Goal: Task Accomplishment & Management: Complete application form

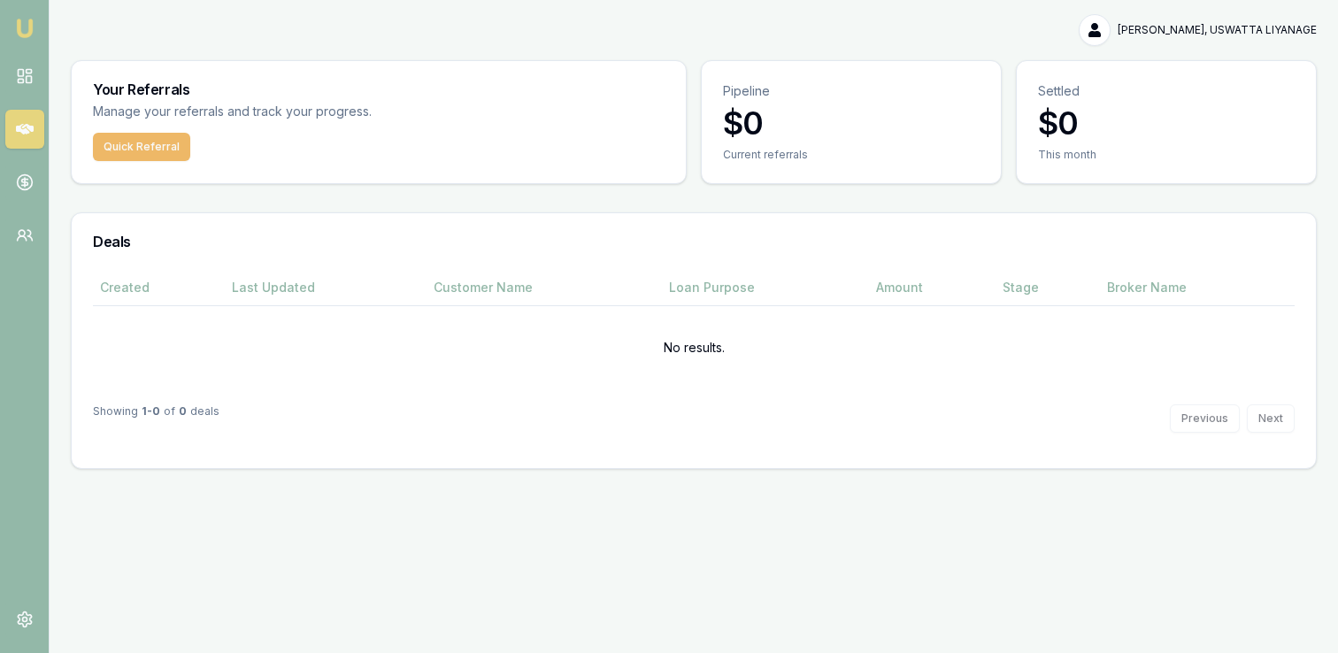
click at [146, 142] on button "Quick Referral" at bounding box center [141, 147] width 97 height 28
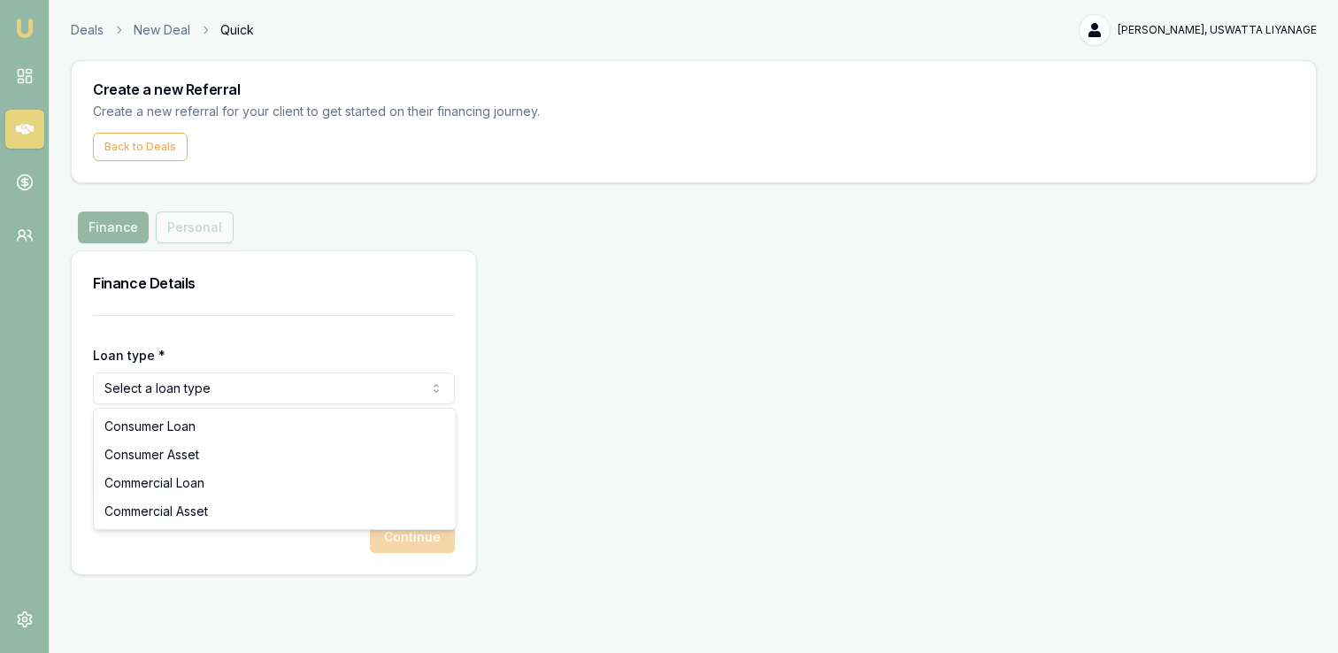
click at [199, 390] on html "Emu Money Deals New Deal Quick [PERSON_NAME], USWATTA LIYANAGE Toggle Menu Crea…" at bounding box center [669, 326] width 1338 height 653
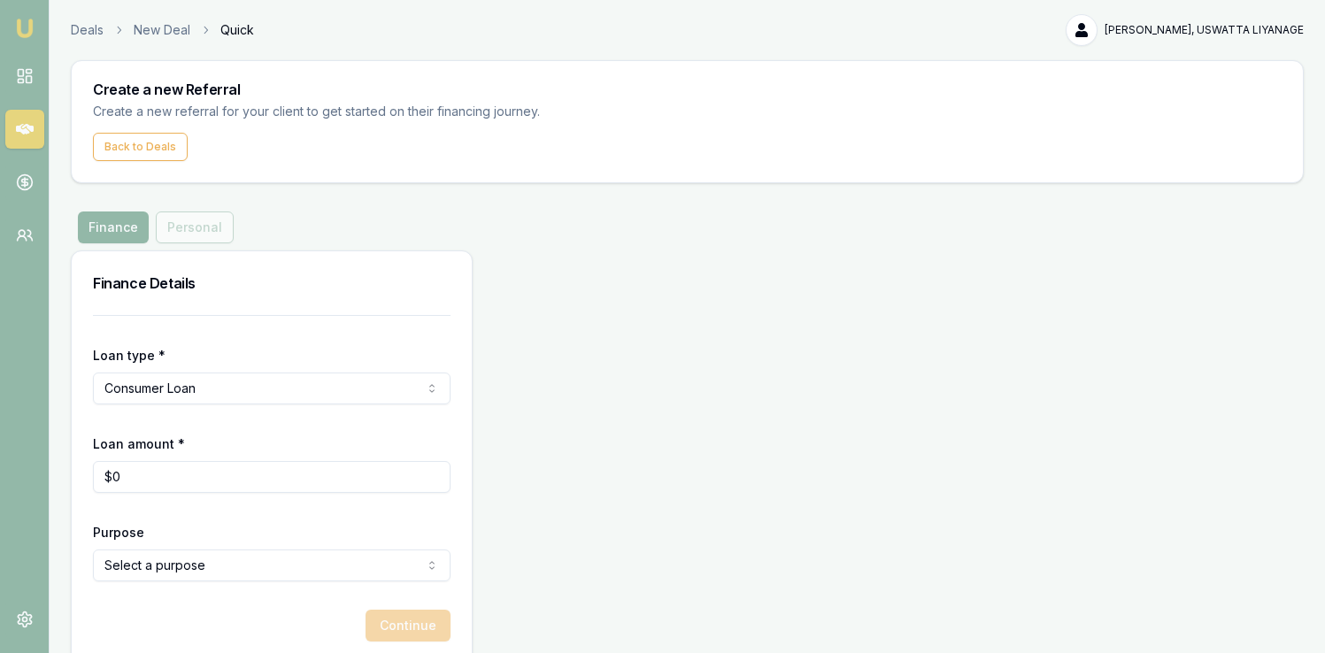
type input "0"
drag, startPoint x: 166, startPoint y: 482, endPoint x: 117, endPoint y: 472, distance: 49.8
click at [117, 472] on input "0" at bounding box center [272, 477] width 358 height 32
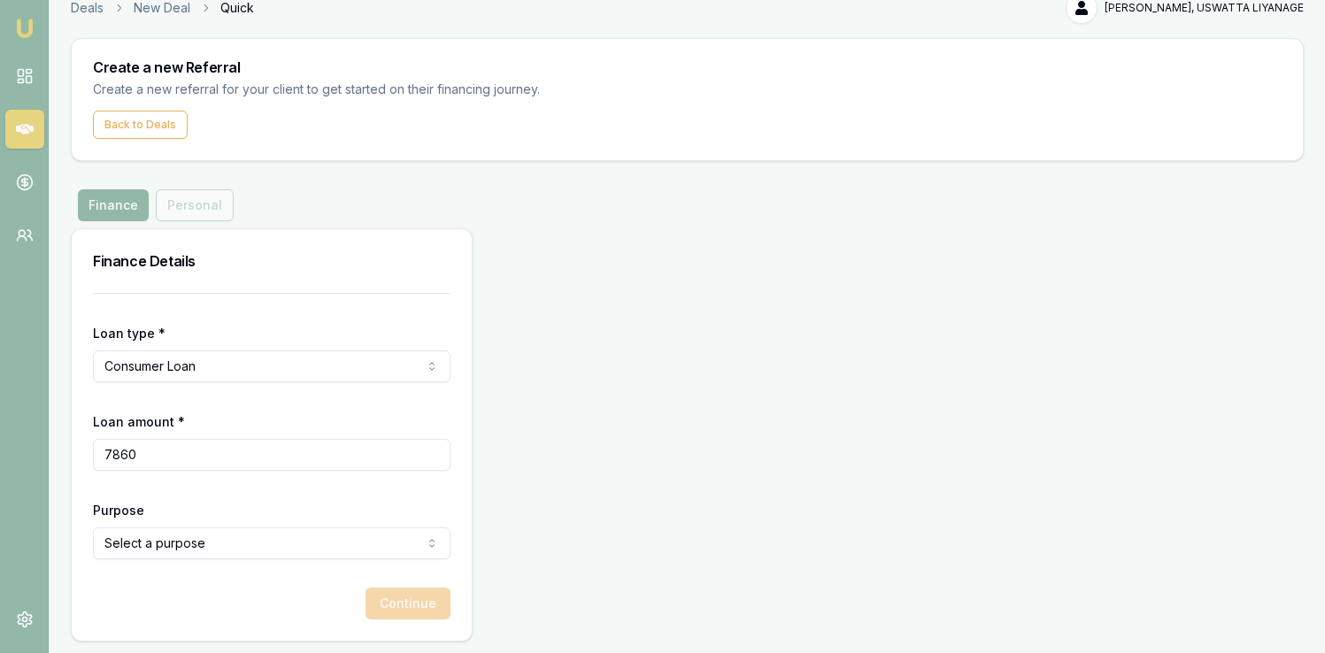
scroll to position [25, 0]
type input "$7,860"
click at [307, 550] on html "Emu Money Deals New Deal Quick [PERSON_NAME], USWATTA LIYANAGE Toggle Menu Crea…" at bounding box center [662, 301] width 1325 height 653
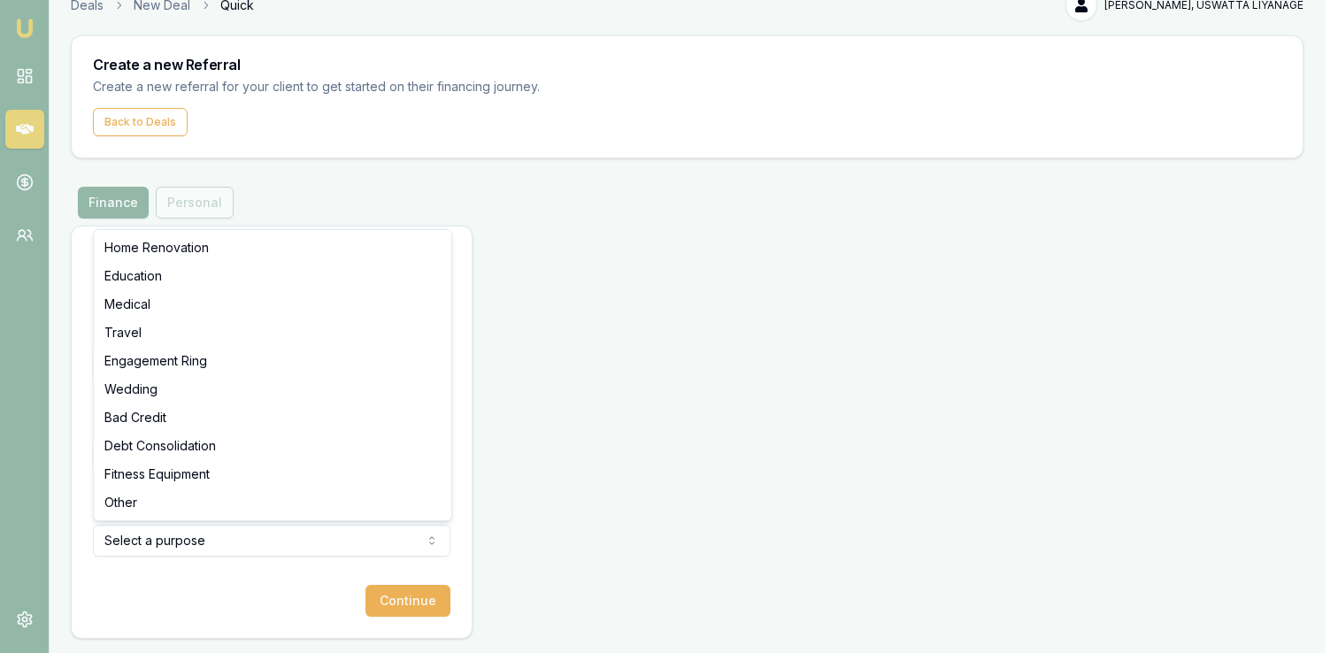
select select "OTHER"
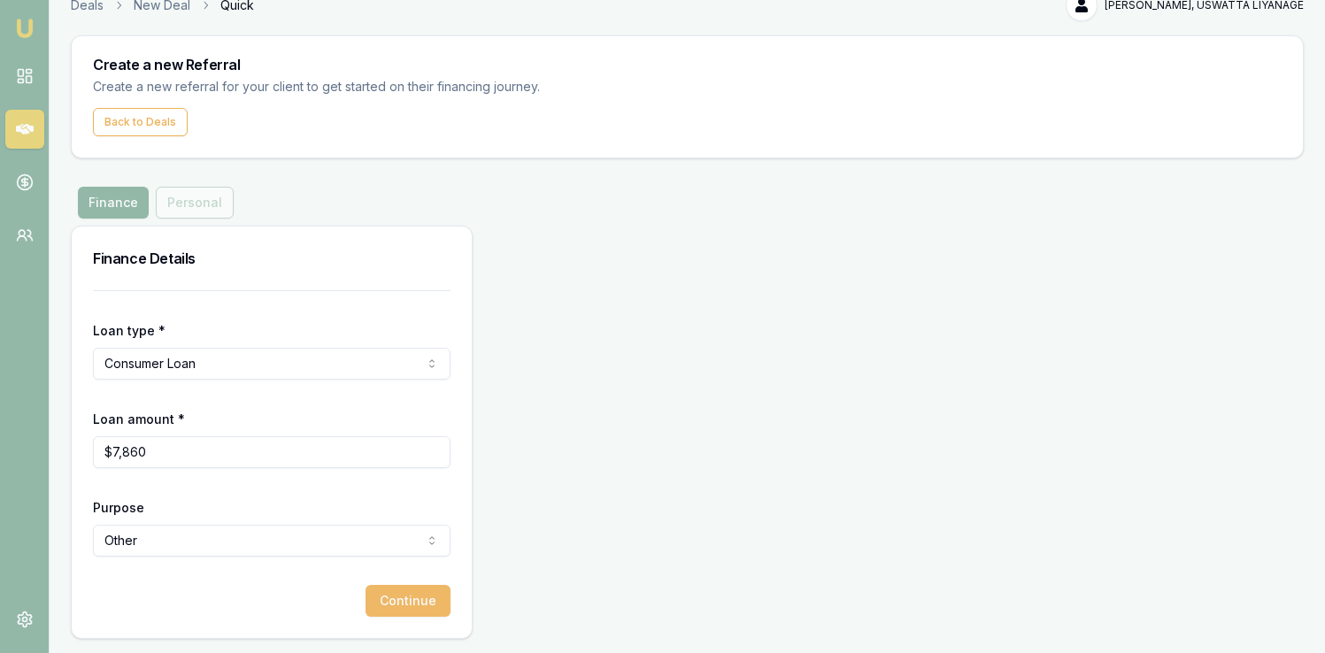
click at [406, 605] on button "Continue" at bounding box center [408, 601] width 85 height 32
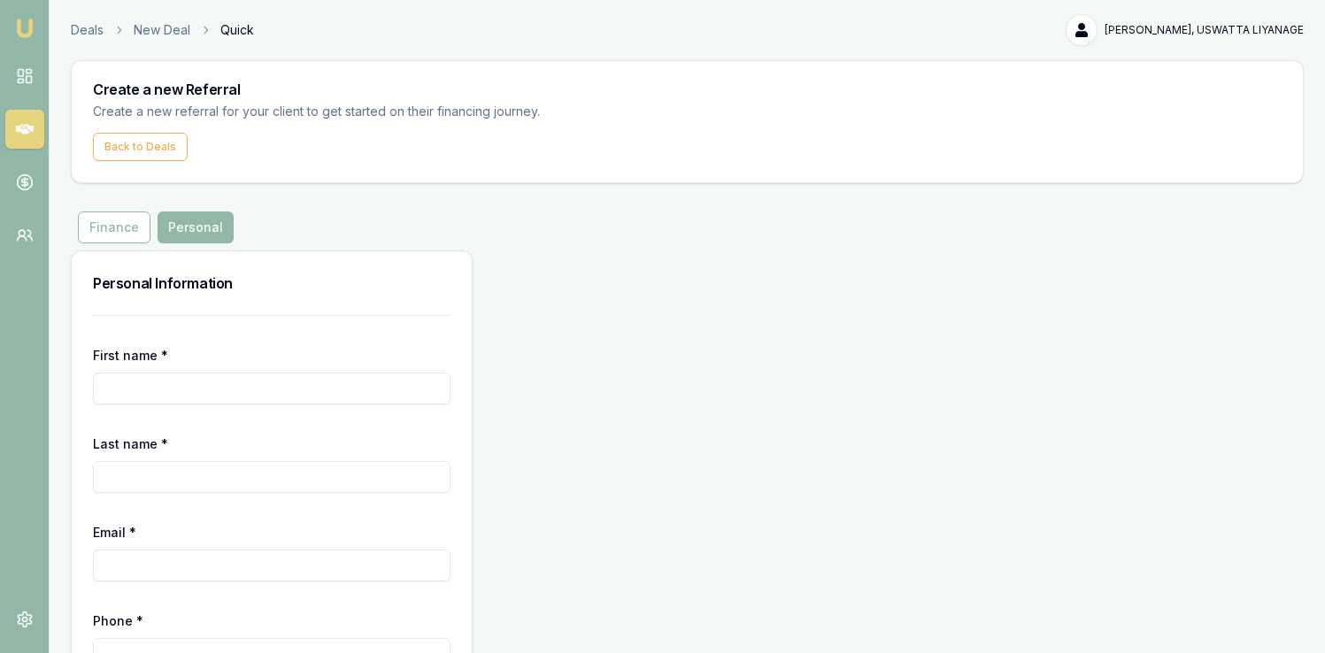
click at [156, 389] on input "First name *" at bounding box center [272, 389] width 358 height 32
type input "[PERSON_NAME]"
click at [138, 494] on form "First name * [PERSON_NAME] Last name * Email * Phone * Continue" at bounding box center [272, 522] width 358 height 415
click at [142, 484] on input "Last name *" at bounding box center [272, 477] width 358 height 32
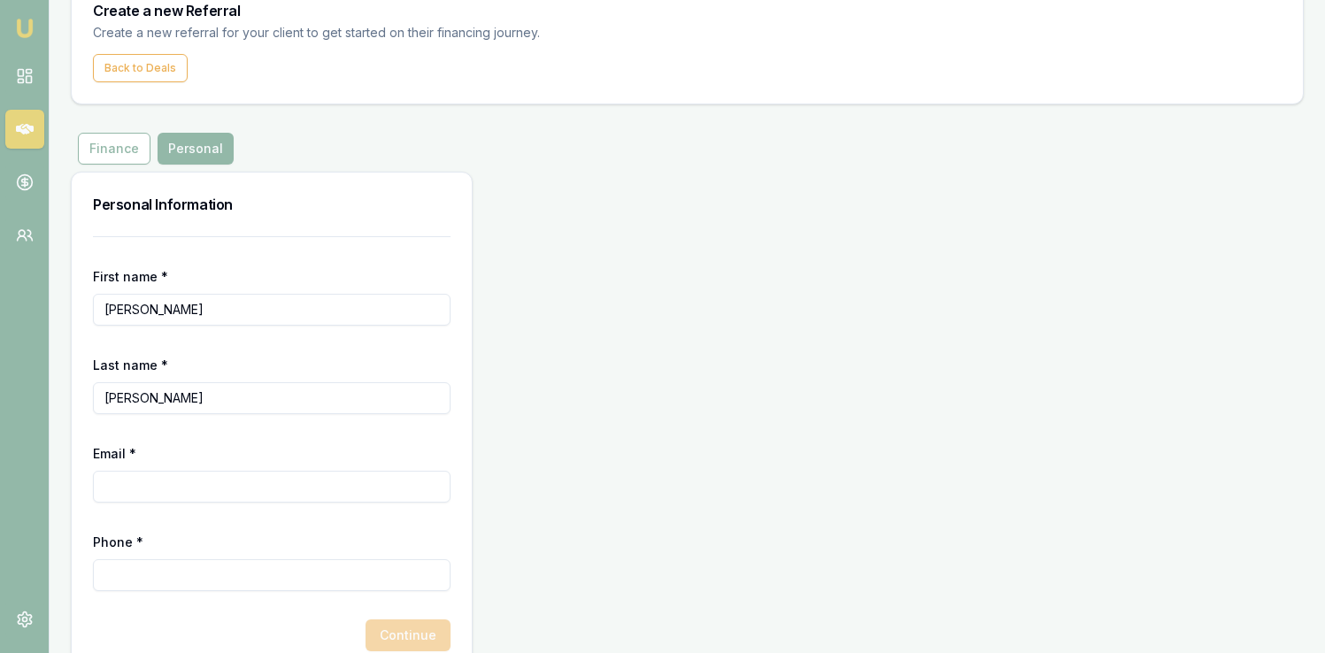
scroll to position [113, 0]
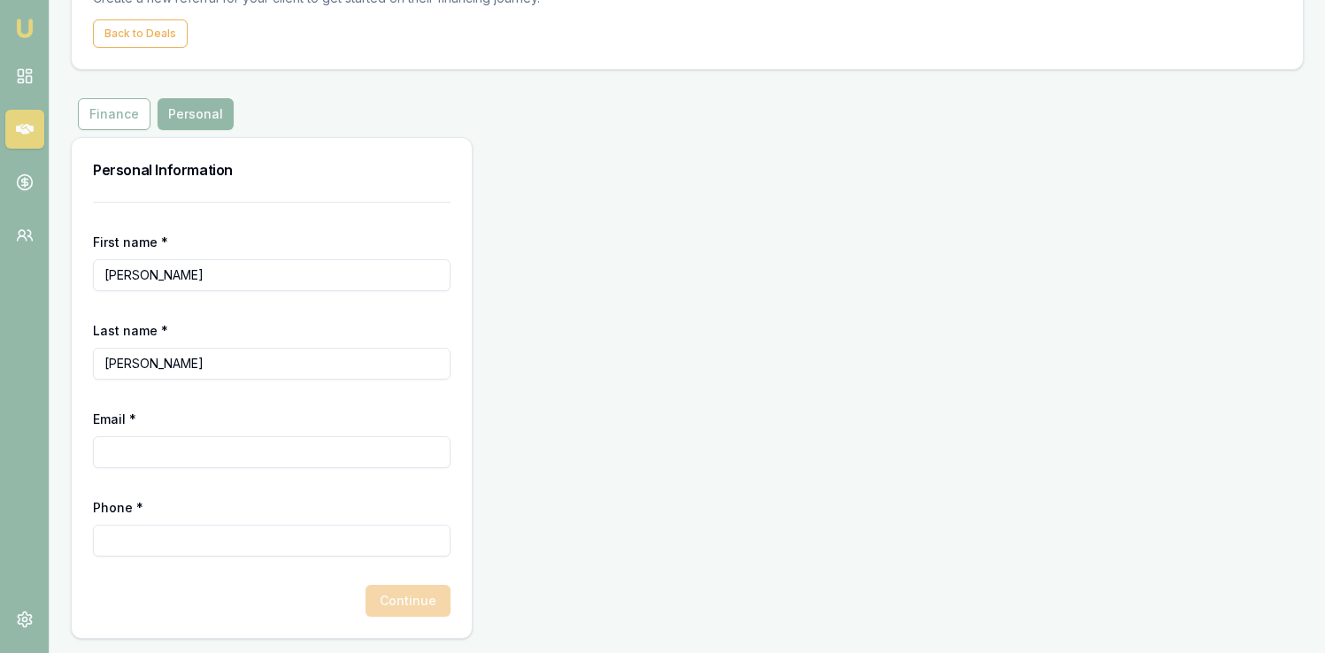
type input "[PERSON_NAME]"
click at [135, 455] on input "Email *" at bounding box center [272, 452] width 358 height 32
type input "[EMAIL_ADDRESS][DOMAIN_NAME]"
click at [186, 549] on input "Phone *" at bounding box center [272, 541] width 358 height 32
type input "0433 975 116"
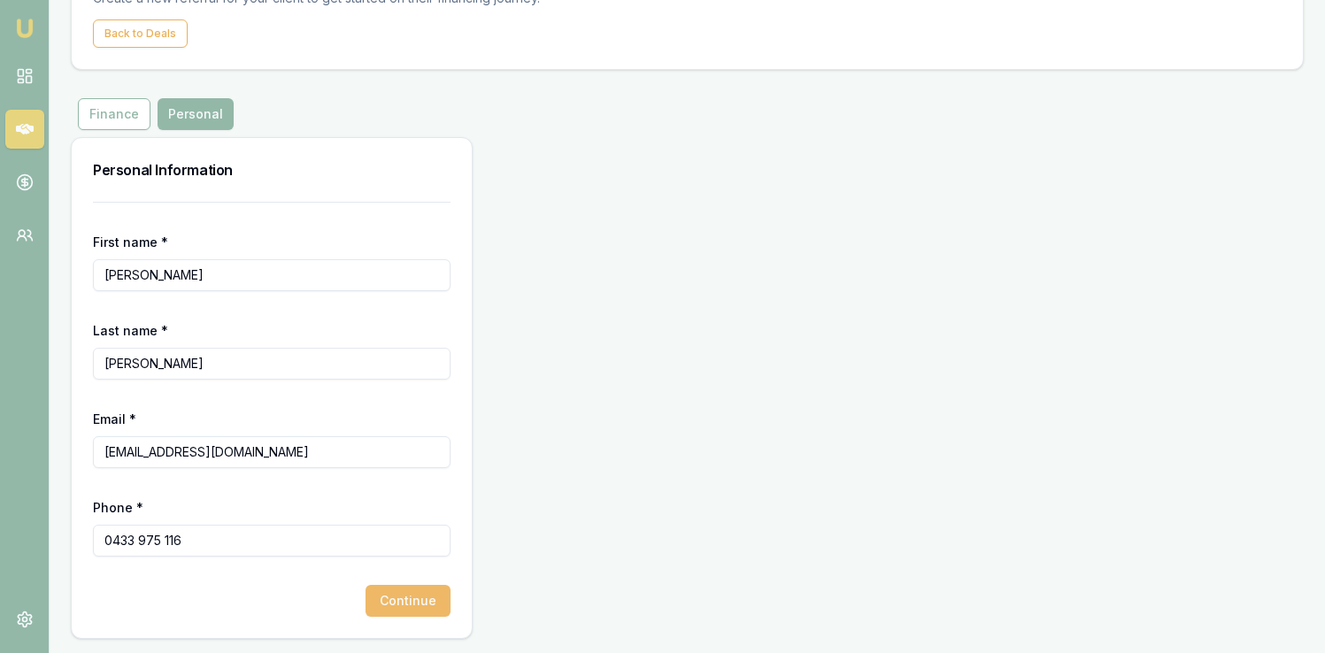
click at [412, 601] on button "Continue" at bounding box center [408, 601] width 85 height 32
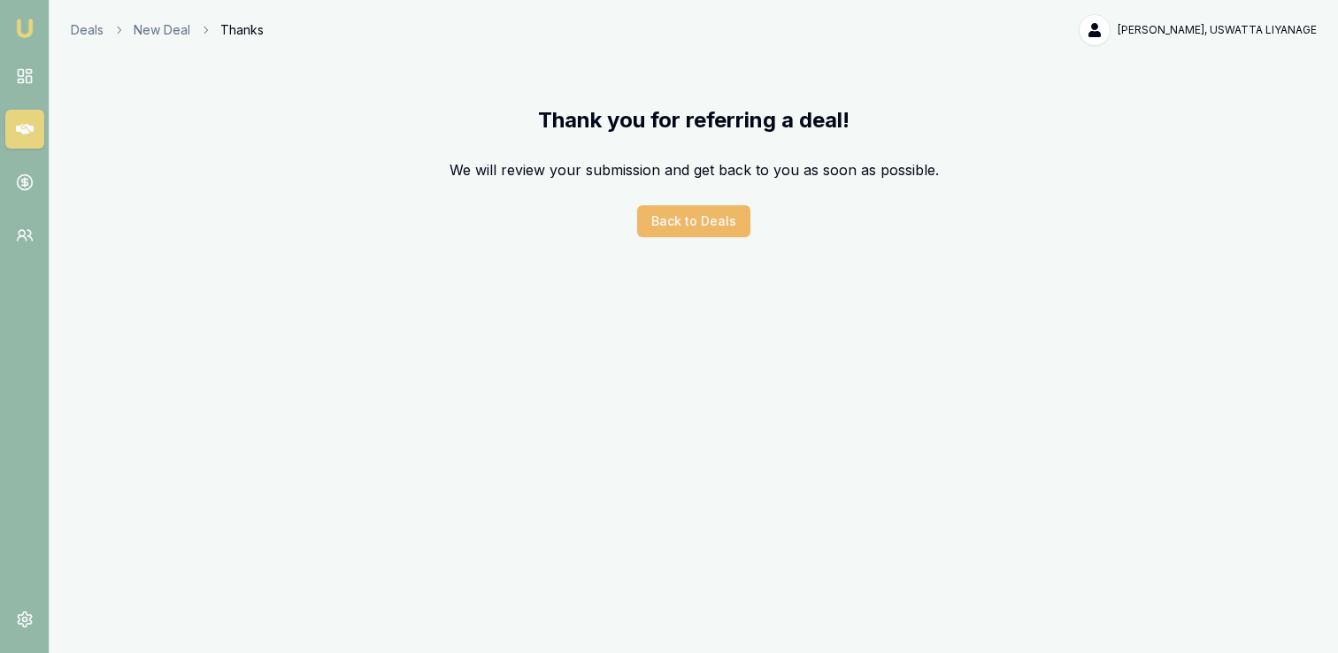
click at [705, 219] on button "Back to Deals" at bounding box center [693, 221] width 113 height 32
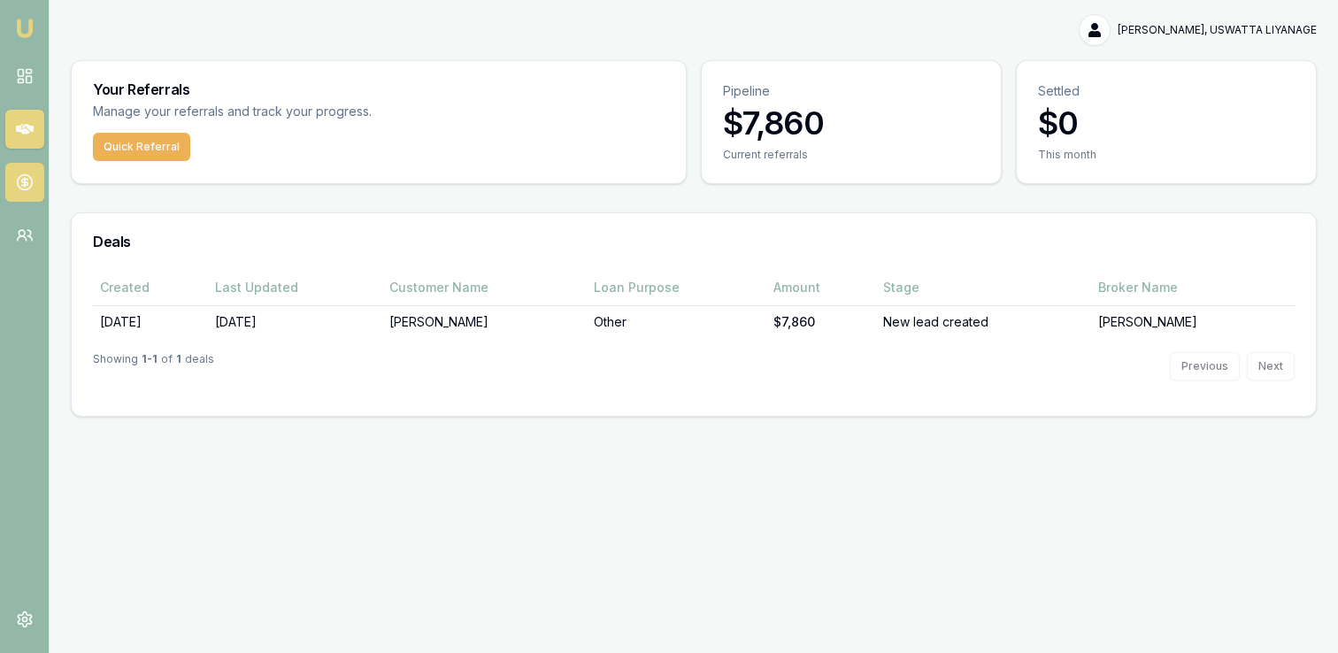
click at [29, 183] on icon at bounding box center [25, 182] width 18 height 18
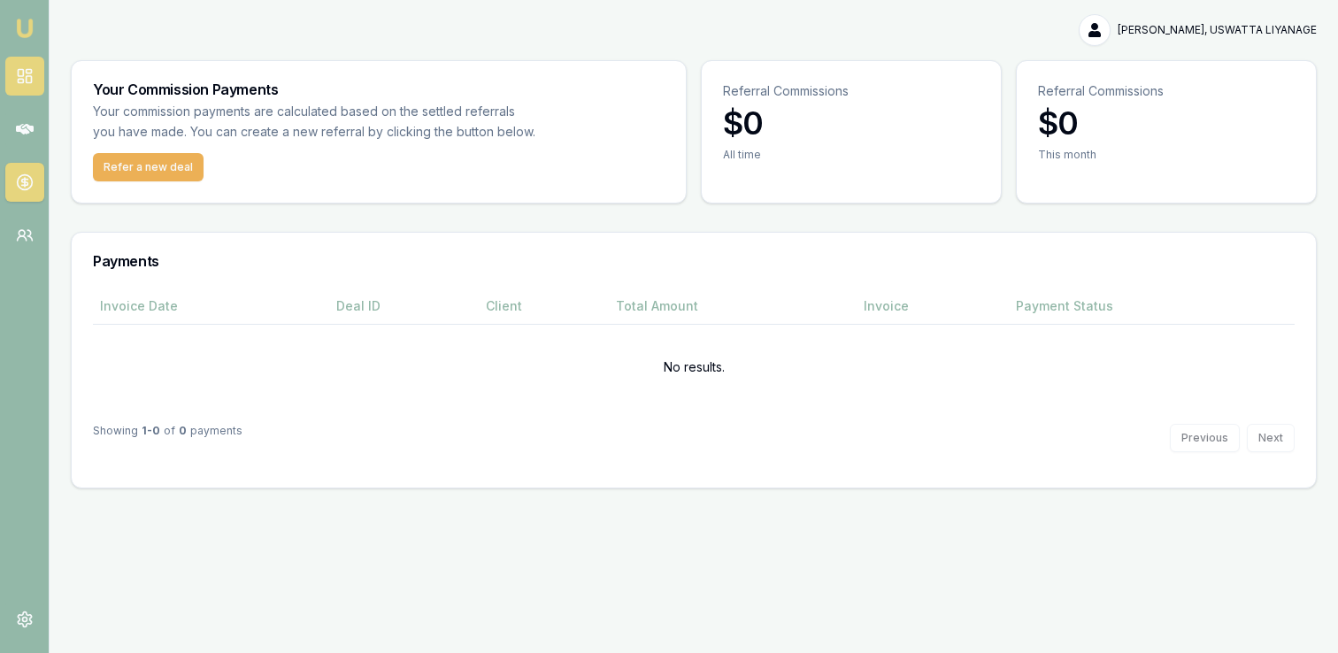
click at [28, 78] on icon at bounding box center [25, 76] width 18 height 18
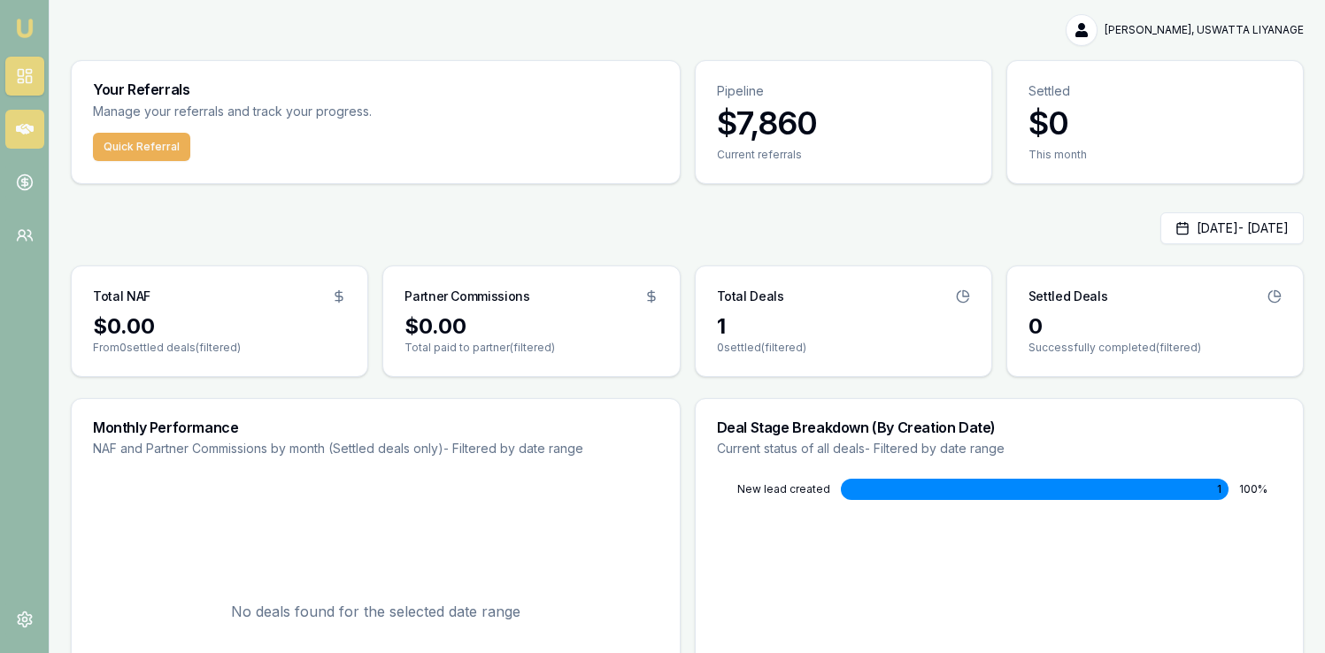
click at [27, 120] on icon at bounding box center [25, 129] width 18 height 18
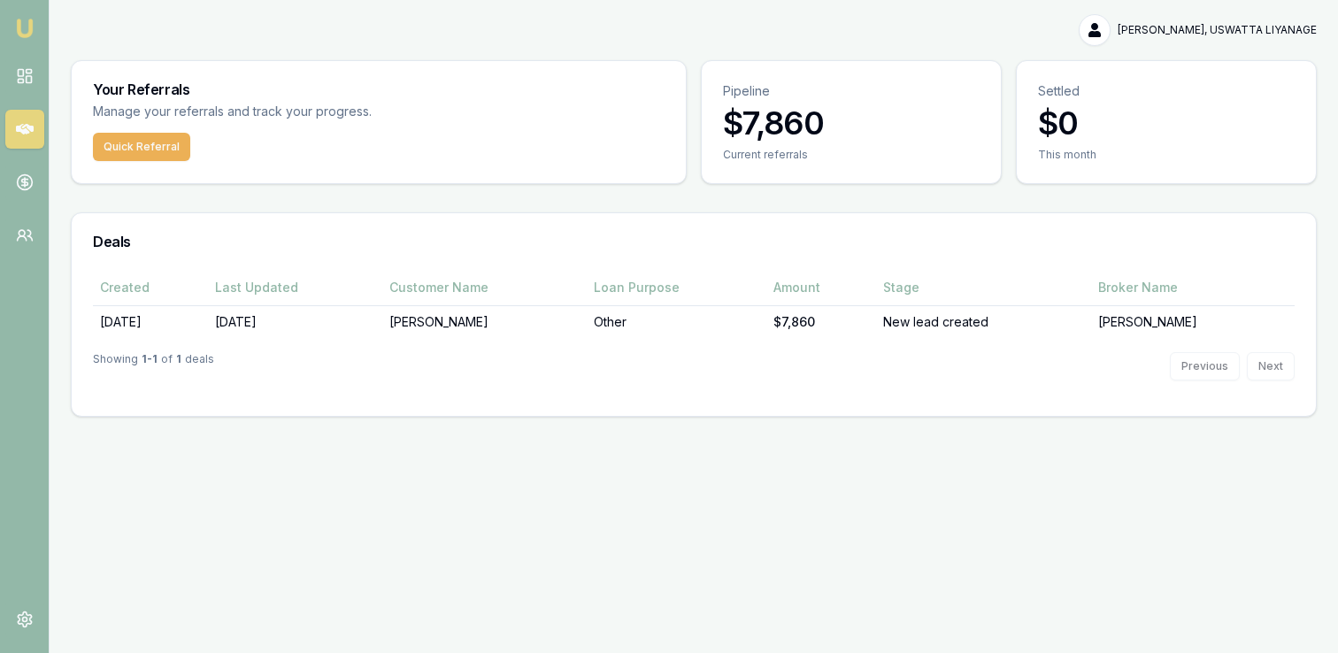
click at [30, 30] on img at bounding box center [24, 28] width 21 height 21
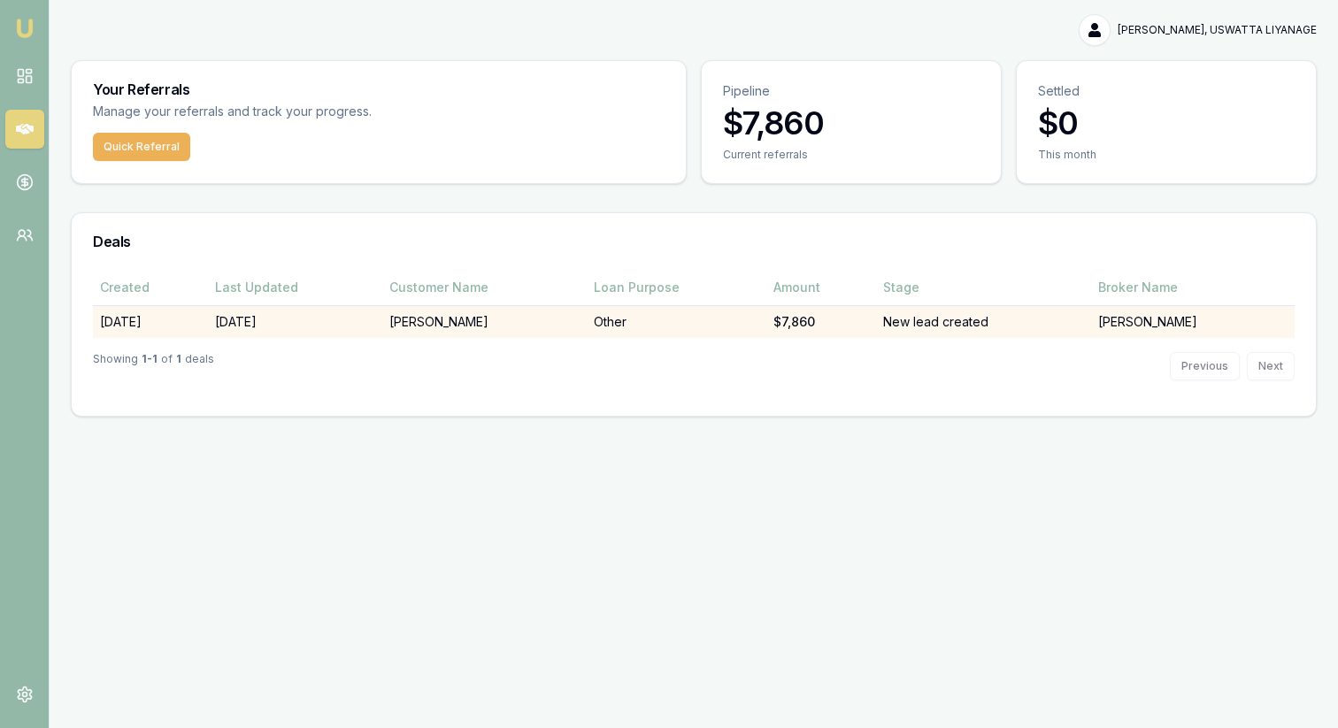
click at [797, 328] on div "$7,860" at bounding box center [822, 322] width 96 height 18
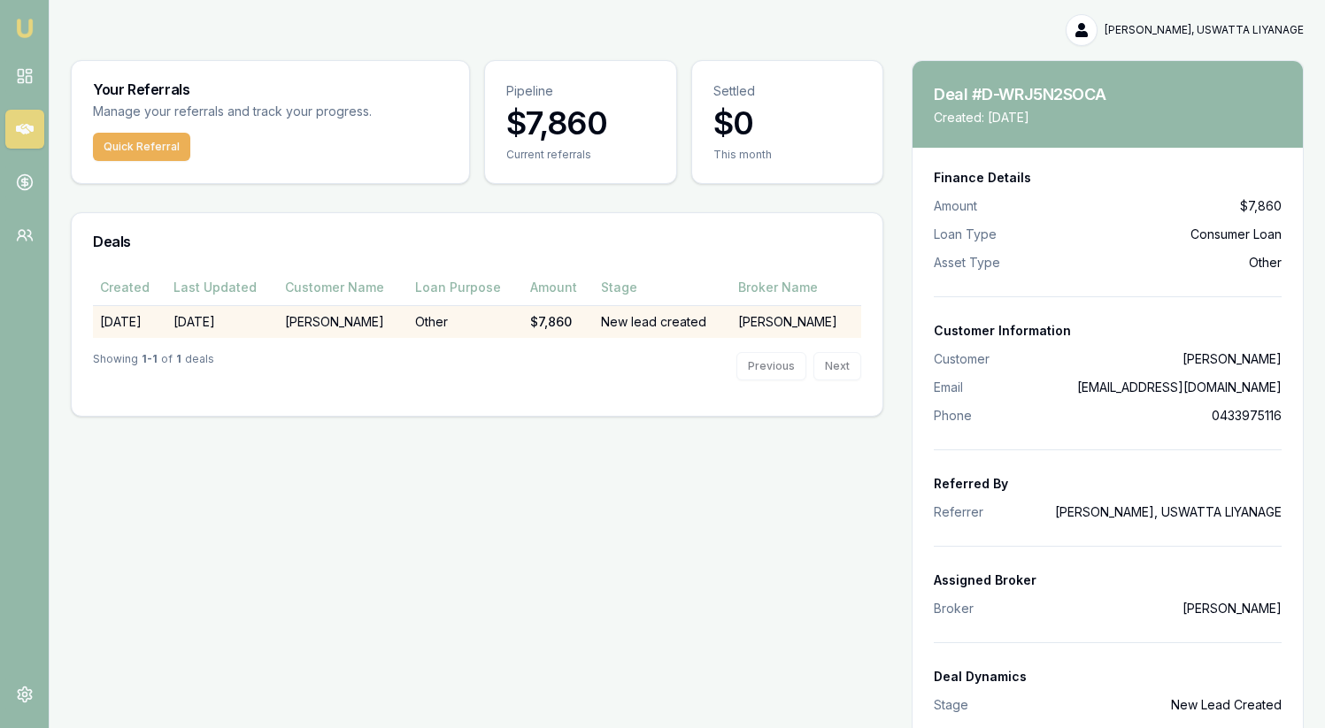
click at [996, 114] on p "Created: [DATE]" at bounding box center [1034, 118] width 201 height 18
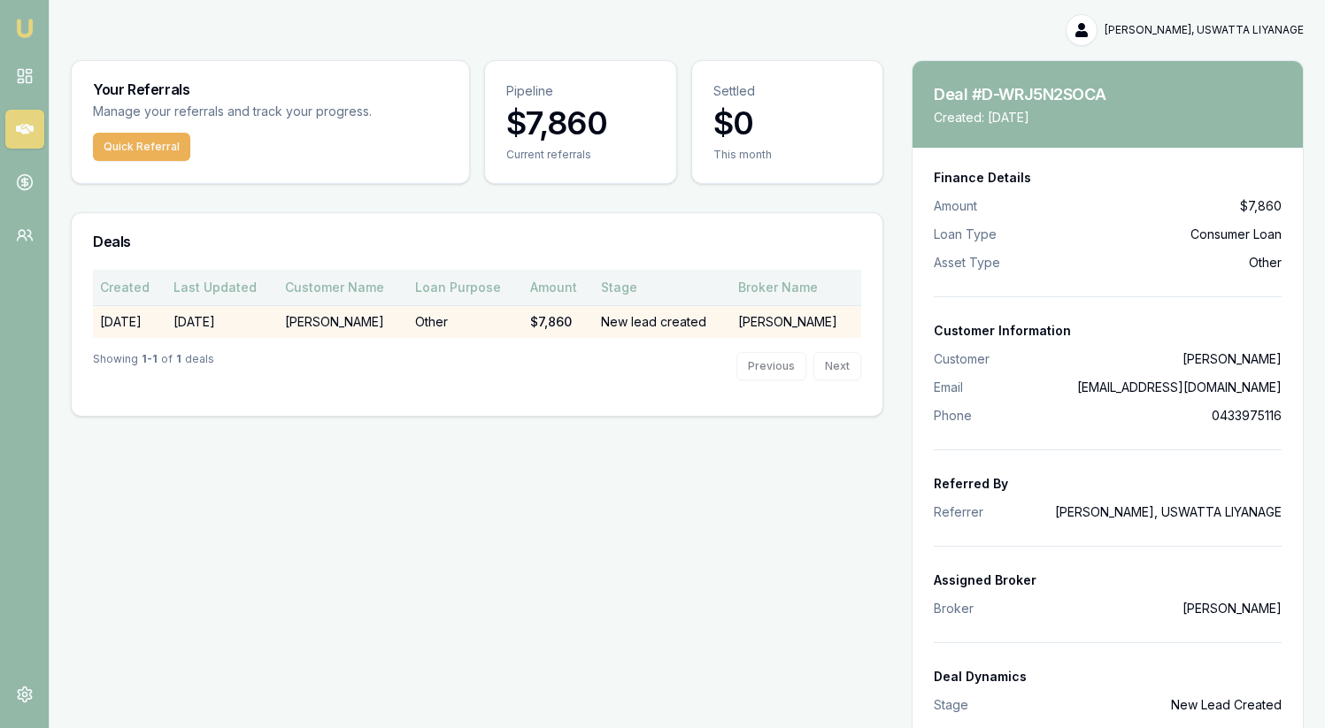
click at [809, 287] on div "Broker Name" at bounding box center [796, 288] width 116 height 18
click at [624, 286] on div "Stage" at bounding box center [662, 288] width 123 height 18
